Goal: Check status: Check status

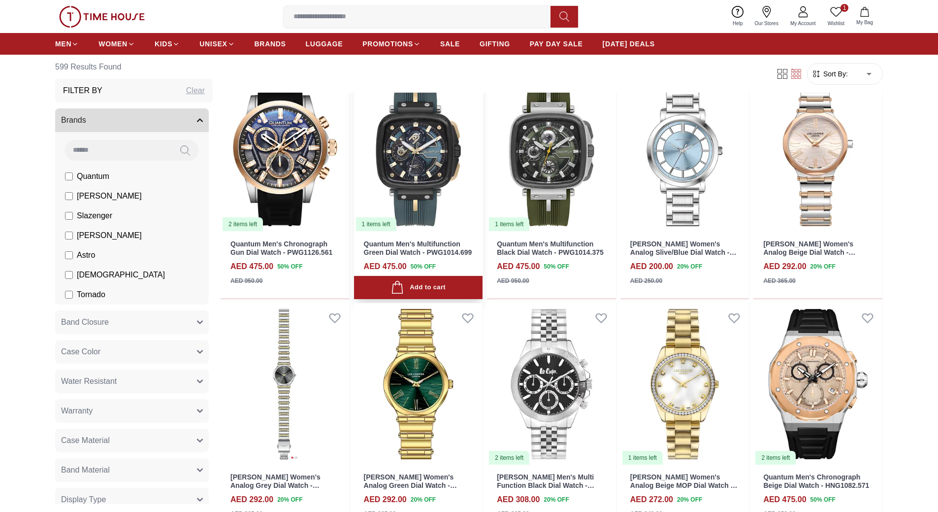
scroll to position [394, 0]
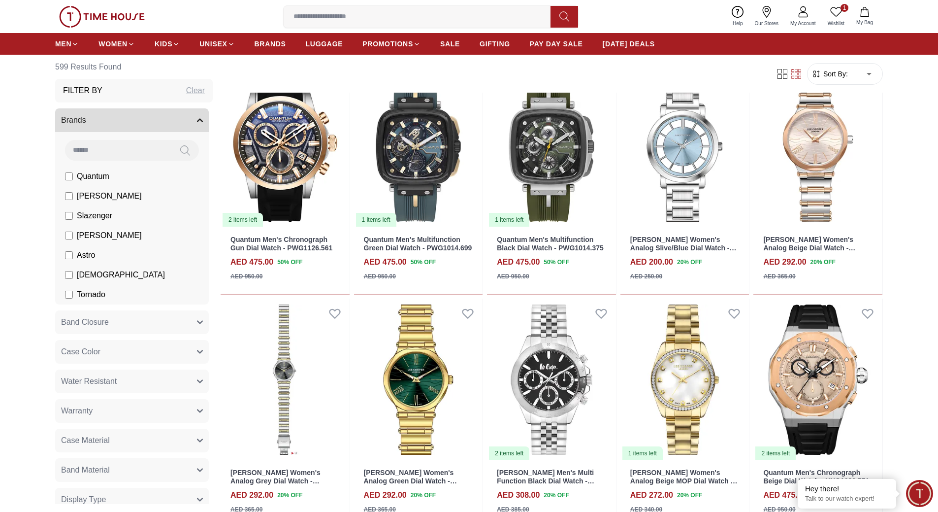
click at [844, 15] on link "1 Wishlist" at bounding box center [836, 16] width 29 height 25
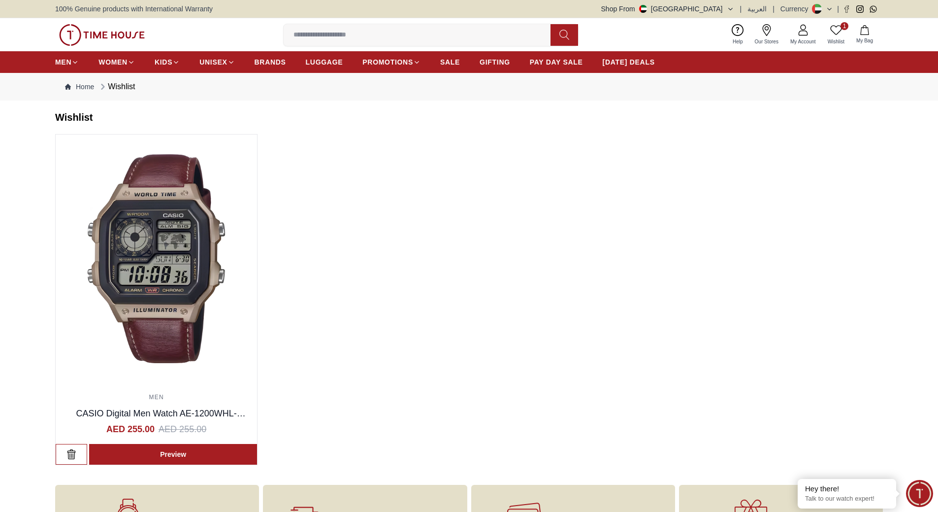
click at [865, 37] on span "My Bag" at bounding box center [865, 40] width 25 height 7
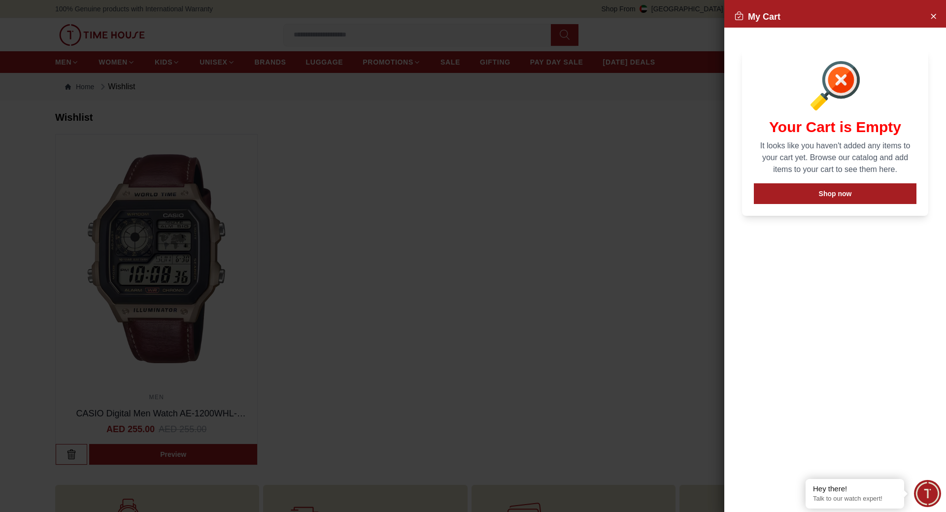
click at [569, 202] on div at bounding box center [473, 256] width 946 height 512
click at [930, 16] on icon "Close Account" at bounding box center [933, 16] width 8 height 12
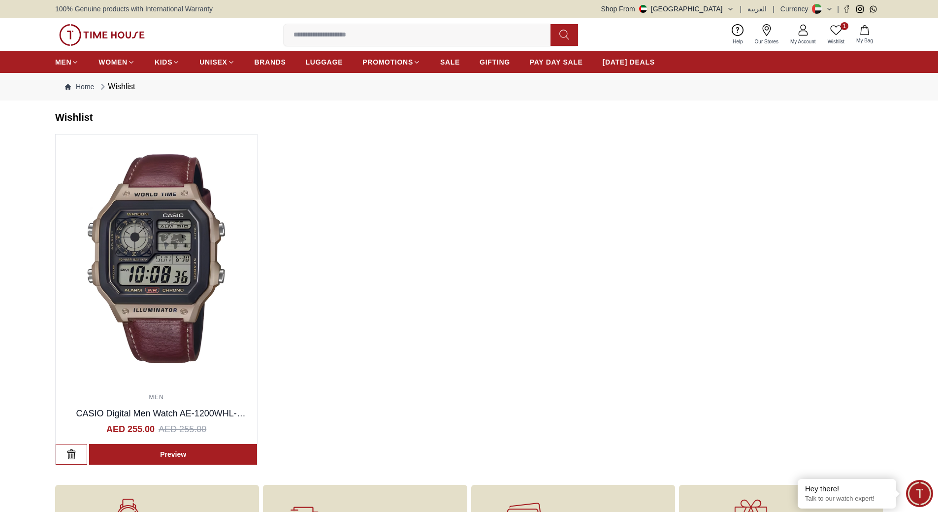
click at [803, 35] on icon at bounding box center [803, 33] width 9 height 5
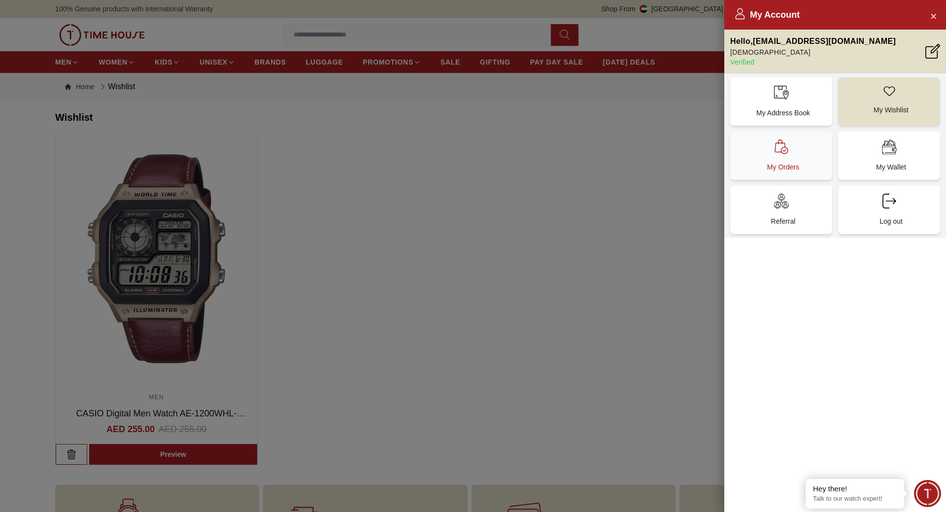
click at [783, 162] on div "My Orders" at bounding box center [781, 156] width 102 height 48
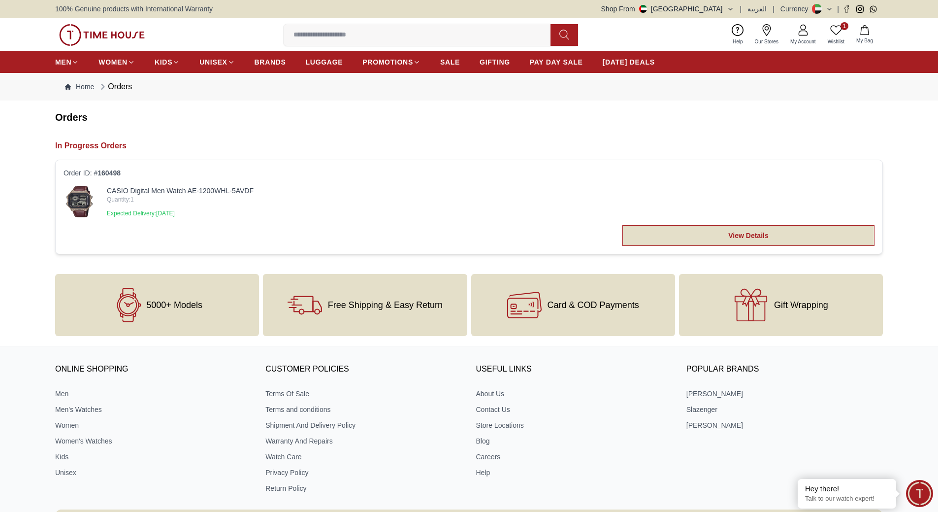
click at [768, 234] on link "View Details" at bounding box center [749, 235] width 252 height 21
